Goal: Find contact information: Find contact information

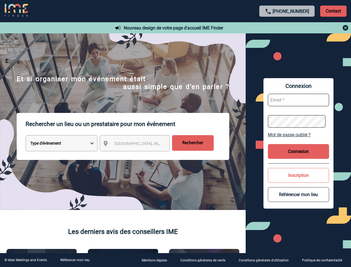
click at [175, 133] on p "Rechercher un lieu ou un prestataire pour mon événement" at bounding box center [128, 124] width 204 height 22
click at [333, 11] on p "Contact" at bounding box center [333, 11] width 26 height 11
click at [287, 28] on body "[PHONE_NUMBER] Contact Contact Nouveau design de votre page d'accueil IME Finde…" at bounding box center [175, 133] width 351 height 267
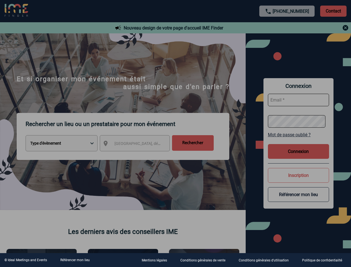
click at [140, 144] on div at bounding box center [175, 133] width 351 height 267
click at [299, 135] on div at bounding box center [175, 133] width 351 height 267
click at [299, 151] on div at bounding box center [175, 133] width 351 height 267
click at [299, 175] on div at bounding box center [175, 133] width 351 height 267
click at [299, 194] on div at bounding box center [175, 133] width 351 height 267
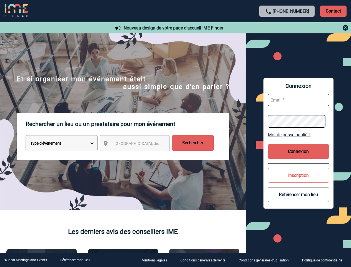
click at [75, 260] on link "Référencer mon lieu" at bounding box center [74, 260] width 29 height 4
